Goal: Use online tool/utility

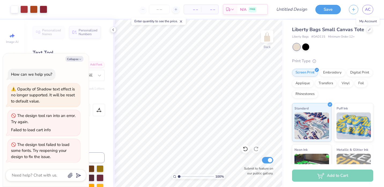
scroll to position [60, 0]
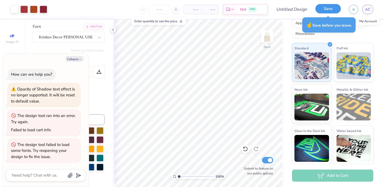
click at [331, 6] on button "Save" at bounding box center [327, 8] width 25 height 9
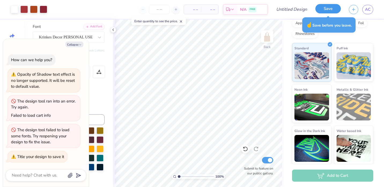
click at [331, 9] on button "Save" at bounding box center [327, 8] width 25 height 9
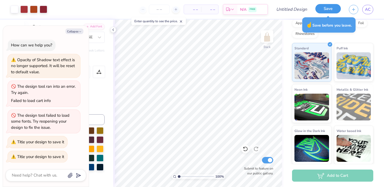
click at [331, 10] on button "Save" at bounding box center [327, 8] width 25 height 9
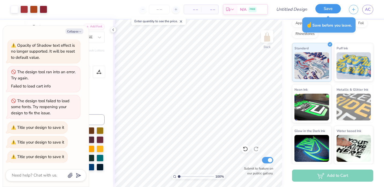
click at [331, 10] on button "Save" at bounding box center [327, 8] width 25 height 9
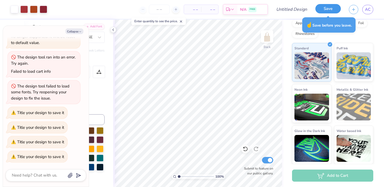
click at [331, 11] on button "Save" at bounding box center [327, 8] width 25 height 9
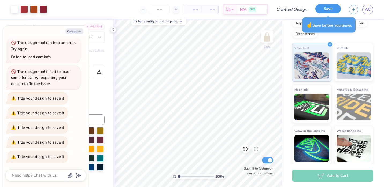
click at [331, 11] on button "Save" at bounding box center [327, 8] width 25 height 9
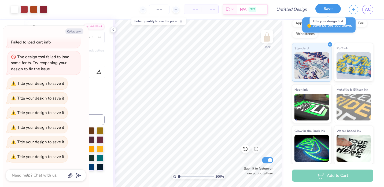
click at [331, 11] on button "Save" at bounding box center [327, 8] width 25 height 9
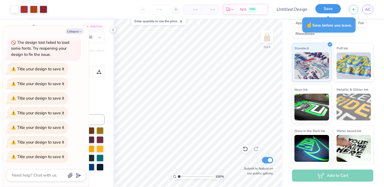
click at [331, 10] on button "Save" at bounding box center [327, 8] width 25 height 9
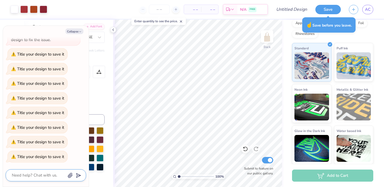
type textarea "x"
